Goal: Transaction & Acquisition: Purchase product/service

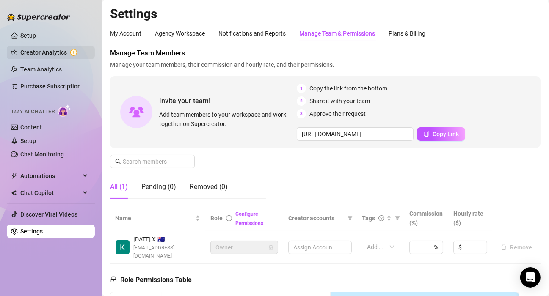
click at [35, 55] on link "Creator Analytics" at bounding box center [54, 53] width 68 height 14
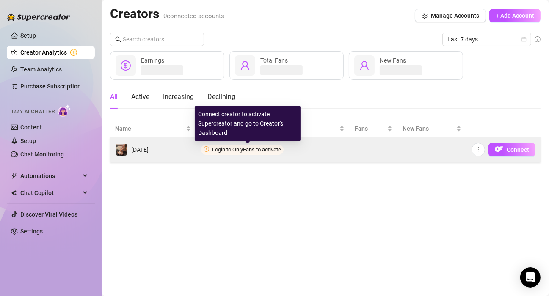
click at [257, 151] on span "Login to OnlyFans to activate" at bounding box center [246, 149] width 69 height 6
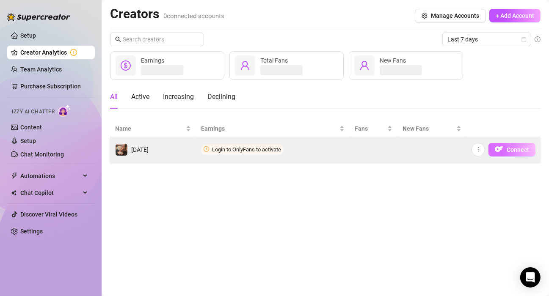
click at [510, 149] on span "Connect" at bounding box center [518, 149] width 22 height 7
click at [519, 155] on button "Connect" at bounding box center [511, 150] width 47 height 14
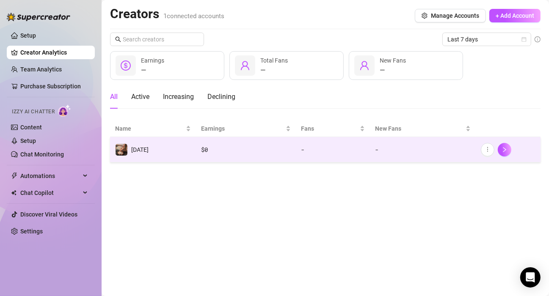
click at [160, 143] on td "[DATE]" at bounding box center [153, 149] width 86 height 25
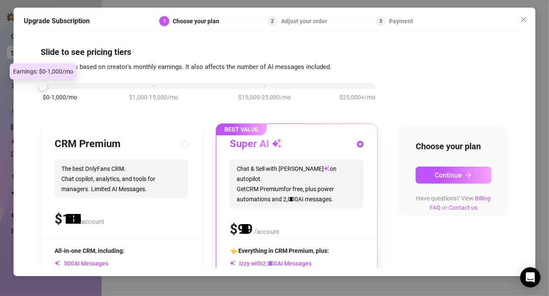
drag, startPoint x: 151, startPoint y: 86, endPoint x: 37, endPoint y: 80, distance: 114.4
click at [37, 80] on div "Slide to see pricing tiers Our pricing is based on creator's monthly earnings. …" at bounding box center [274, 151] width 501 height 233
click at [79, 90] on div "$0-1,000/mo $1,000-15,000/mo $15,000-25,000/mo $25,000+/mo" at bounding box center [209, 96] width 337 height 48
click at [120, 75] on div "$0-1,000/mo $1,000-15,000/mo $15,000-25,000/mo $25,000+/mo" at bounding box center [209, 96] width 337 height 48
click at [149, 89] on div "$0-1,000/mo $1,000-15,000/mo $15,000-25,000/mo $25,000+/mo" at bounding box center [209, 96] width 337 height 48
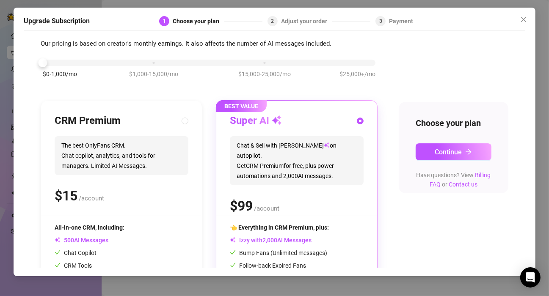
scroll to position [98, 0]
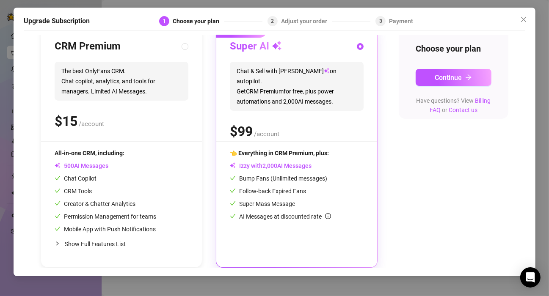
click at [296, 105] on div "Super AI Chat & Sell with Izzy on autopilot. Get CRM Premium for free, plus pow…" at bounding box center [297, 91] width 134 height 102
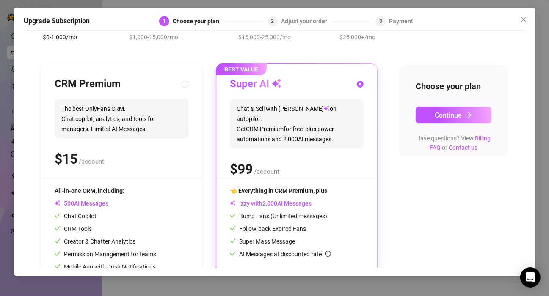
scroll to position [0, 0]
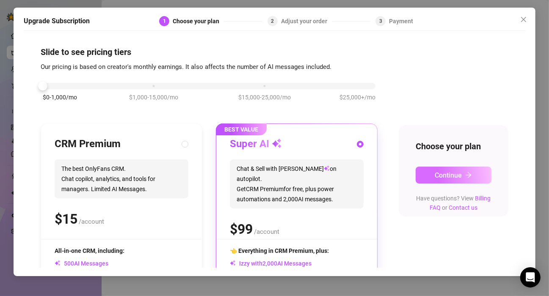
click at [473, 174] on button "Continue" at bounding box center [453, 175] width 75 height 17
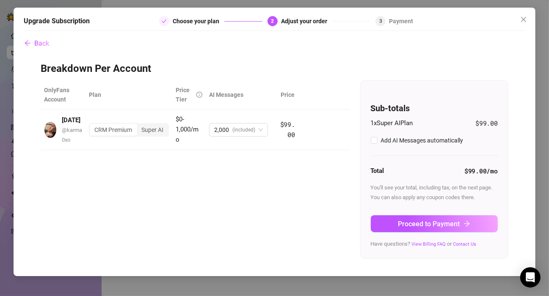
checkbox input "true"
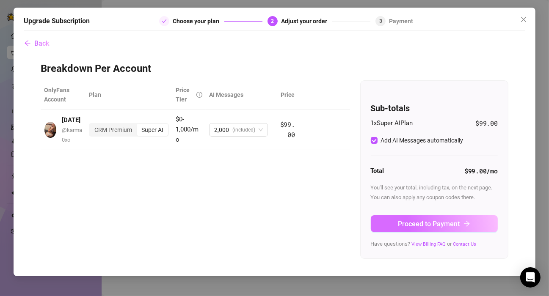
click at [438, 220] on span "Proceed to Payment" at bounding box center [429, 224] width 62 height 8
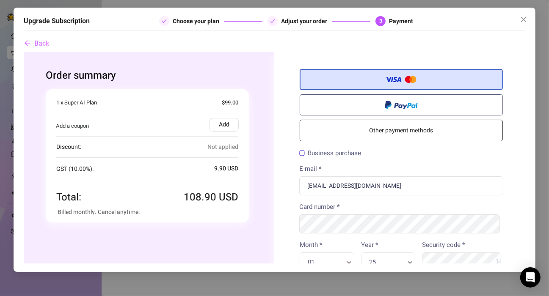
click at [361, 207] on div "Card number *" at bounding box center [401, 217] width 217 height 31
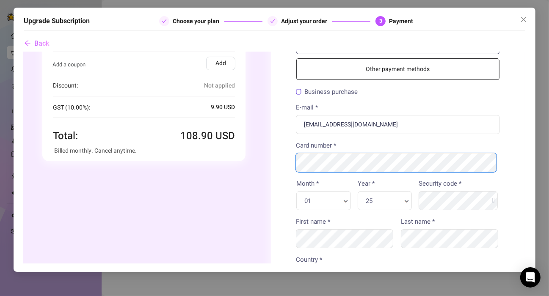
scroll to position [0, 3]
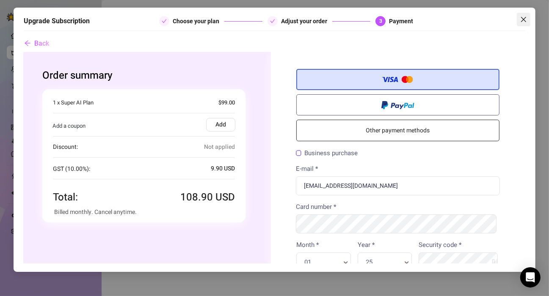
click at [524, 15] on button "Close" at bounding box center [524, 20] width 14 height 14
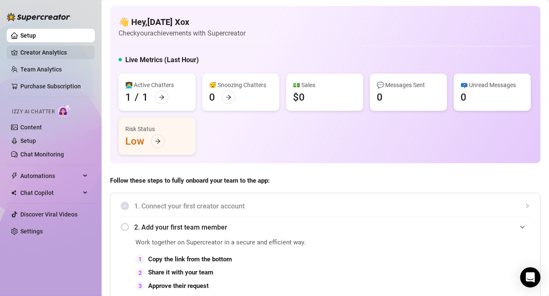
click at [44, 57] on link "Creator Analytics" at bounding box center [54, 53] width 68 height 14
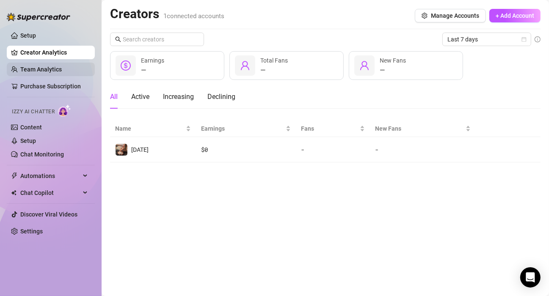
click at [61, 67] on link "Team Analytics" at bounding box center [40, 69] width 41 height 7
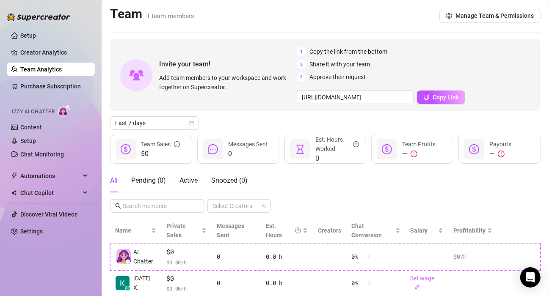
click at [315, 163] on span "0" at bounding box center [337, 159] width 44 height 10
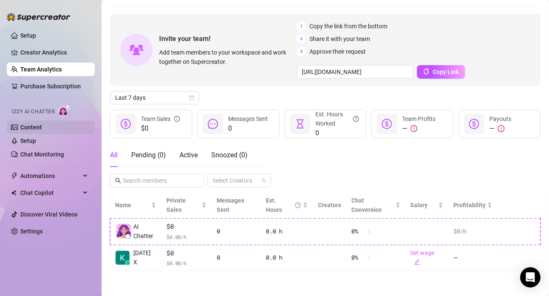
click at [42, 128] on link "Content" at bounding box center [31, 127] width 22 height 7
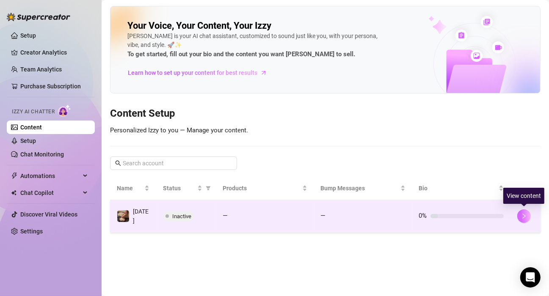
click at [522, 218] on icon "right" at bounding box center [524, 216] width 6 height 6
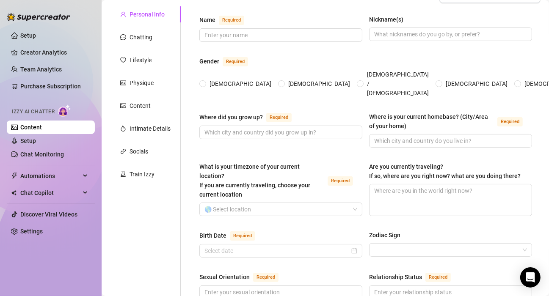
scroll to position [70, 0]
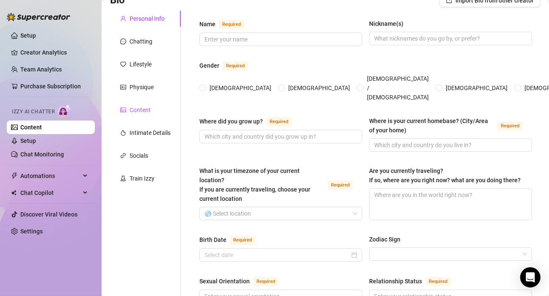
click at [132, 110] on div "Content" at bounding box center [140, 109] width 21 height 9
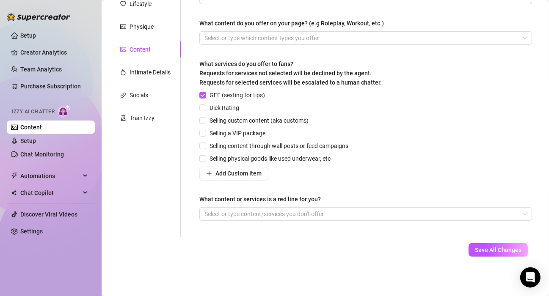
scroll to position [0, 0]
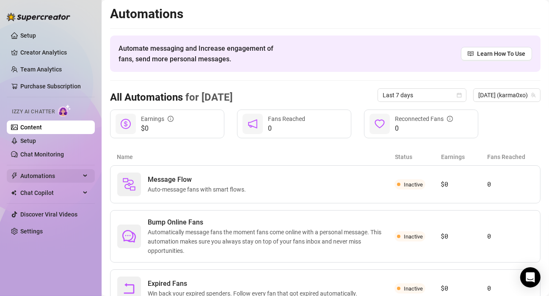
click at [65, 174] on span "Automations" at bounding box center [50, 176] width 60 height 14
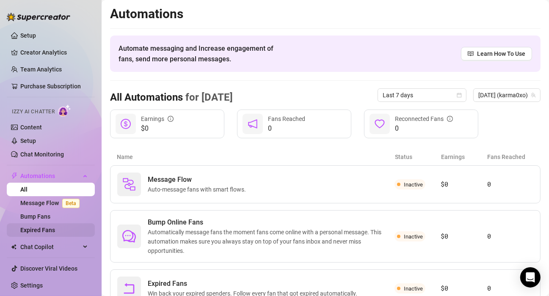
click at [50, 232] on link "Expired Fans" at bounding box center [37, 230] width 35 height 7
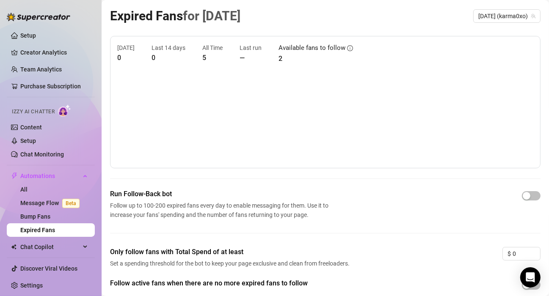
scroll to position [48, 0]
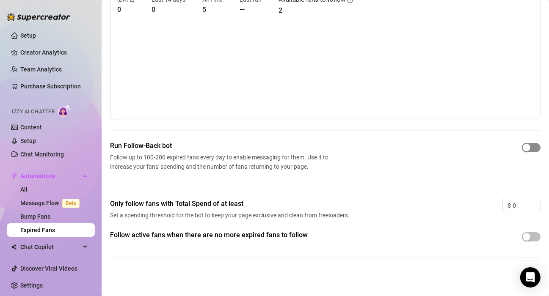
click at [523, 147] on div "button" at bounding box center [527, 148] width 8 height 8
click at [529, 242] on div at bounding box center [531, 237] width 19 height 14
click at [523, 235] on div "button" at bounding box center [527, 237] width 8 height 8
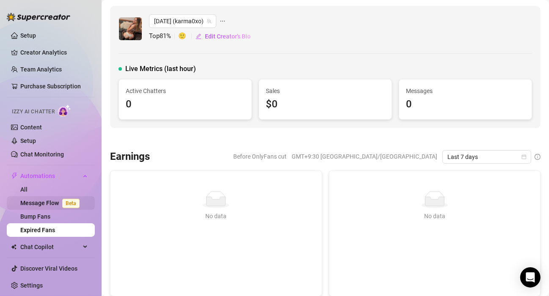
click at [50, 205] on link "Message Flow Beta" at bounding box center [51, 203] width 63 height 7
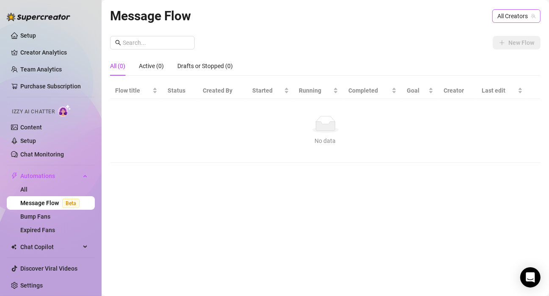
click at [533, 12] on span "All Creators" at bounding box center [516, 16] width 38 height 13
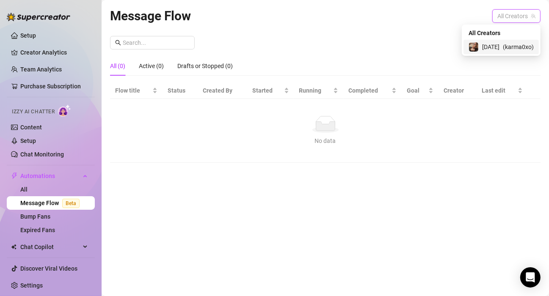
click at [511, 49] on span "( karma0xo )" at bounding box center [518, 46] width 31 height 9
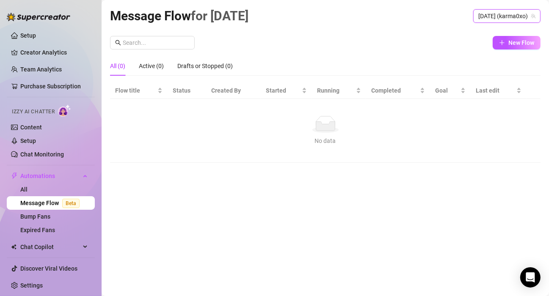
click at [20, 115] on span "Izzy AI Chatter" at bounding box center [33, 112] width 43 height 8
click at [20, 152] on link "Chat Monitoring" at bounding box center [42, 154] width 44 height 7
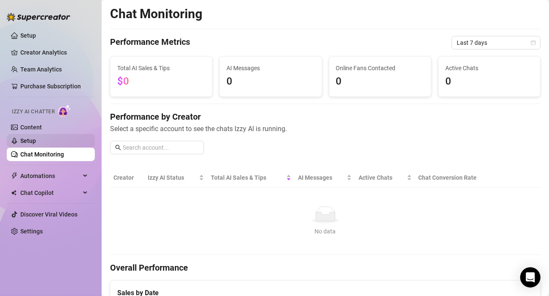
click at [20, 141] on link "Setup" at bounding box center [28, 141] width 16 height 7
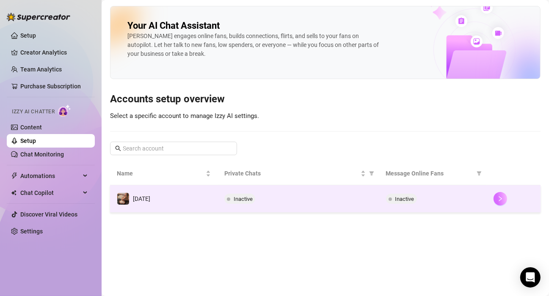
click at [500, 201] on icon "right" at bounding box center [500, 199] width 6 height 6
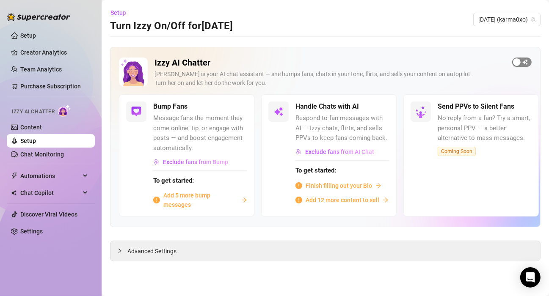
click at [523, 58] on span "button" at bounding box center [521, 62] width 19 height 9
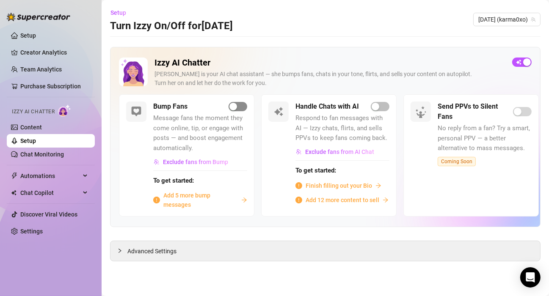
click at [234, 109] on div "button" at bounding box center [233, 107] width 8 height 8
click at [381, 113] on span "Respond to fan messages with AI — Izzy chats, flirts, and sells PPVs to keep fa…" at bounding box center [342, 128] width 94 height 30
click at [382, 103] on span "button" at bounding box center [380, 106] width 19 height 9
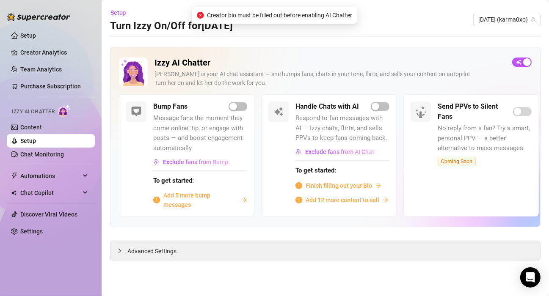
click at [312, 62] on h2 "Izzy AI Chatter" at bounding box center [330, 63] width 351 height 11
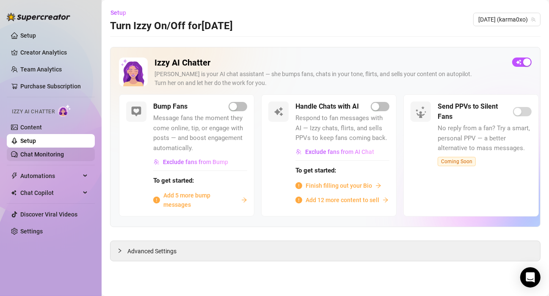
click at [20, 152] on link "Chat Monitoring" at bounding box center [42, 154] width 44 height 7
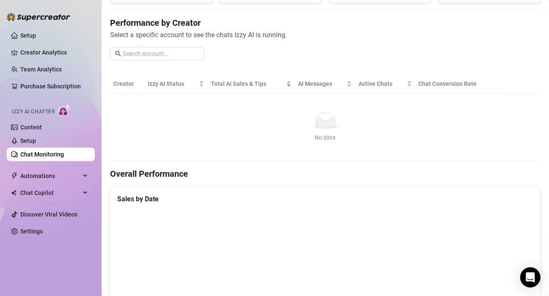
scroll to position [77, 0]
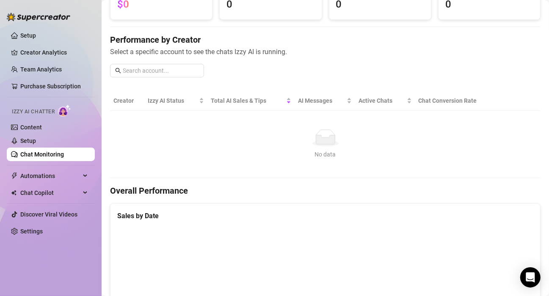
click at [69, 162] on ul "Setup Creator Analytics Team Analytics Purchase Subscription Izzy AI Chatter Co…" at bounding box center [51, 133] width 88 height 216
click at [51, 190] on span "Chat Copilot" at bounding box center [50, 193] width 60 height 14
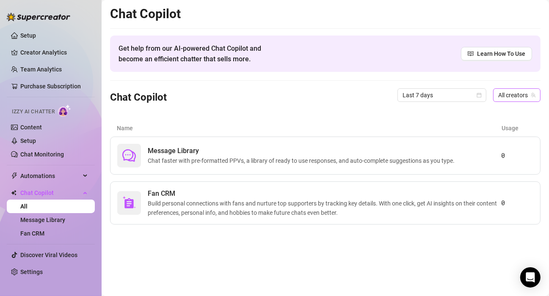
click at [513, 96] on span "All creators" at bounding box center [516, 95] width 37 height 13
click at [501, 129] on div "[DATE] ( karma0xo )" at bounding box center [501, 126] width 65 height 10
click at [44, 235] on link "Fan CRM" at bounding box center [32, 233] width 24 height 7
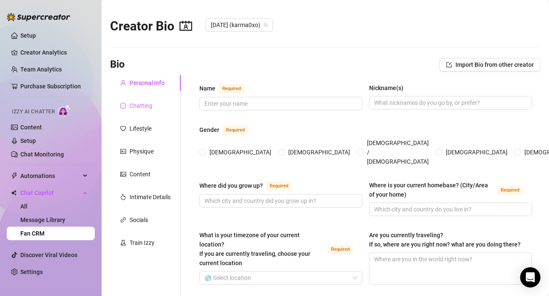
click at [155, 103] on div "Chatting" at bounding box center [145, 106] width 71 height 16
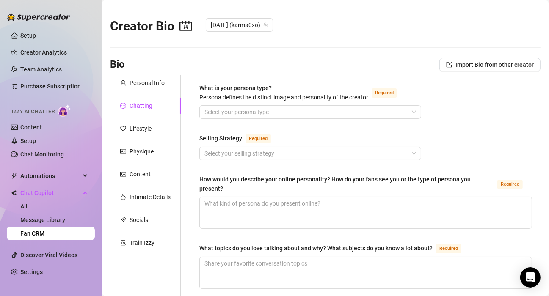
click at [148, 240] on div "Train Izzy" at bounding box center [142, 242] width 25 height 9
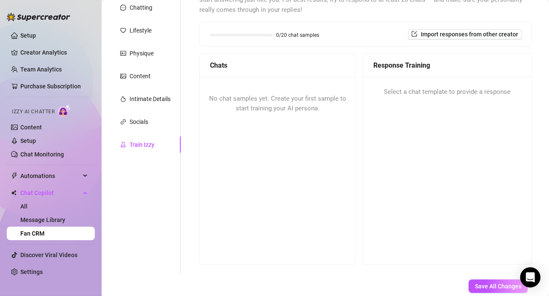
scroll to position [96, 0]
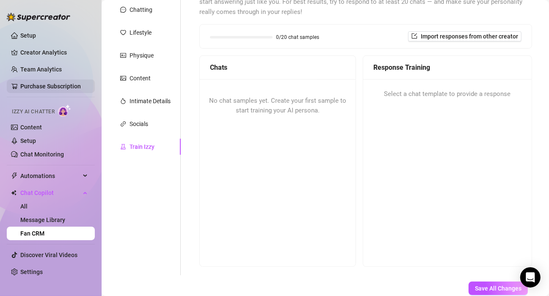
click at [33, 83] on link "Purchase Subscription" at bounding box center [50, 86] width 61 height 7
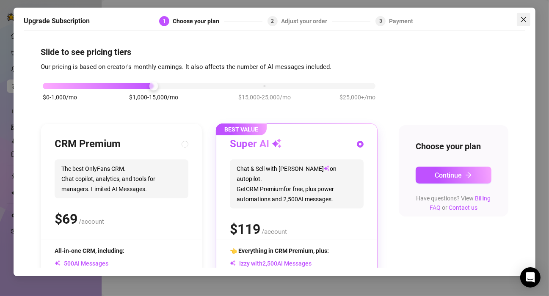
click at [520, 16] on icon "close" at bounding box center [523, 19] width 7 height 7
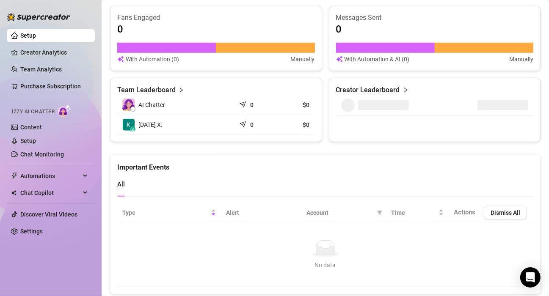
scroll to position [552, 0]
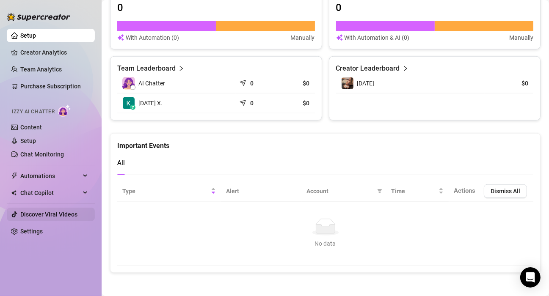
click at [40, 212] on link "Discover Viral Videos" at bounding box center [48, 214] width 57 height 7
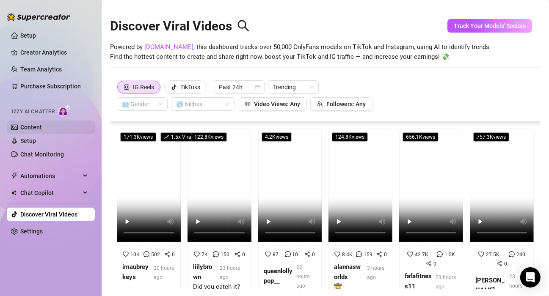
click at [25, 126] on link "Content" at bounding box center [31, 127] width 22 height 7
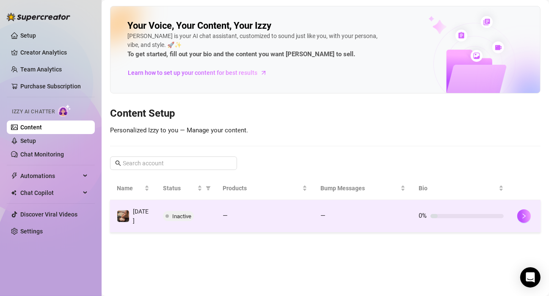
click at [436, 215] on div at bounding box center [433, 216] width 7 height 4
